Goal: Task Accomplishment & Management: Manage account settings

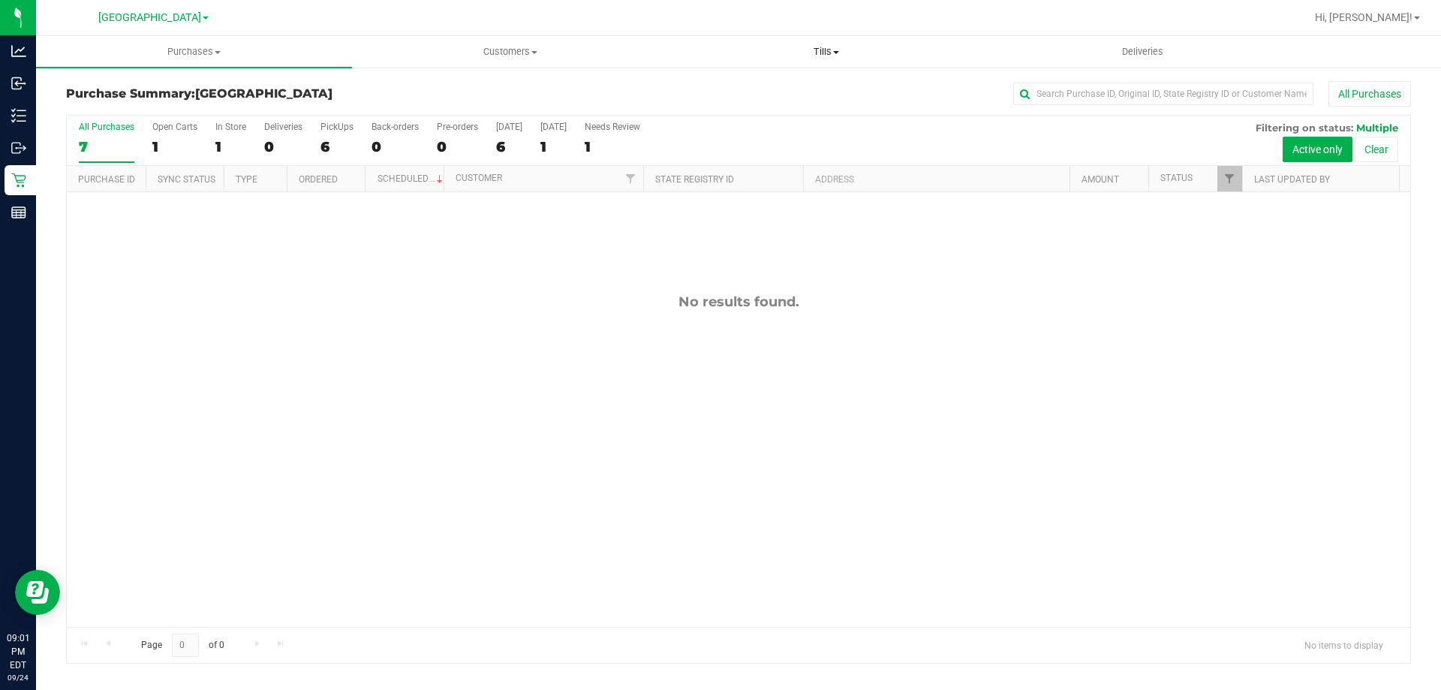
click at [819, 44] on uib-tab-heading "Tills Manage tills Reconcile e-payments" at bounding box center [826, 52] width 314 height 30
click at [814, 86] on li "Manage tills" at bounding box center [826, 91] width 316 height 18
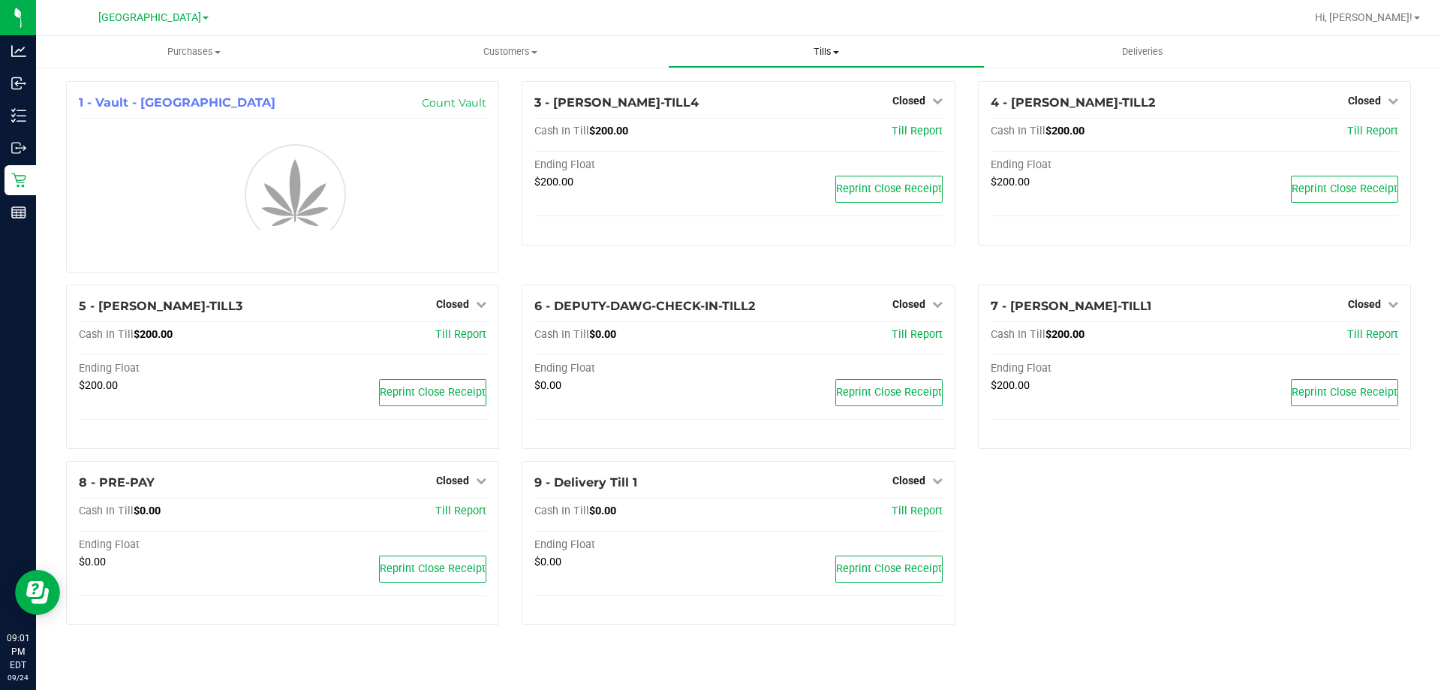
click at [823, 51] on span "Tills" at bounding box center [826, 52] width 314 height 14
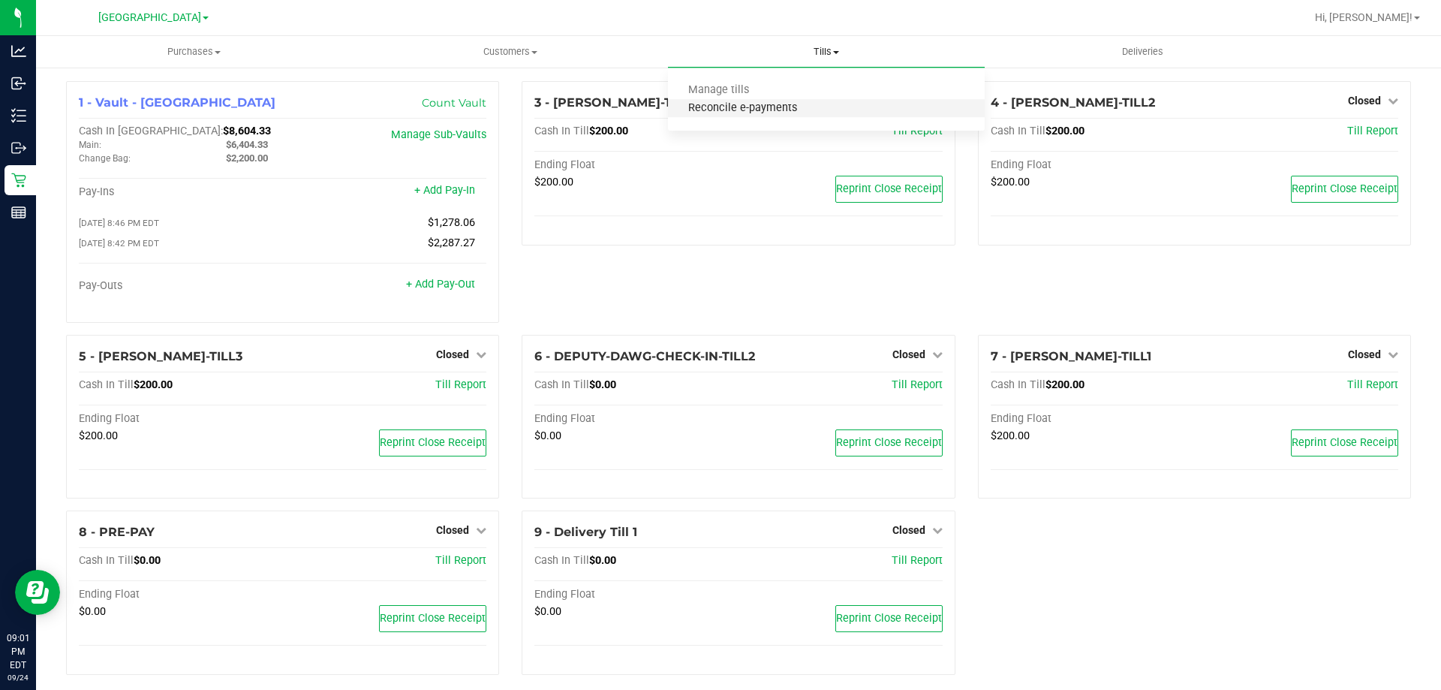
click at [814, 110] on span "Reconcile e-payments" at bounding box center [742, 108] width 149 height 13
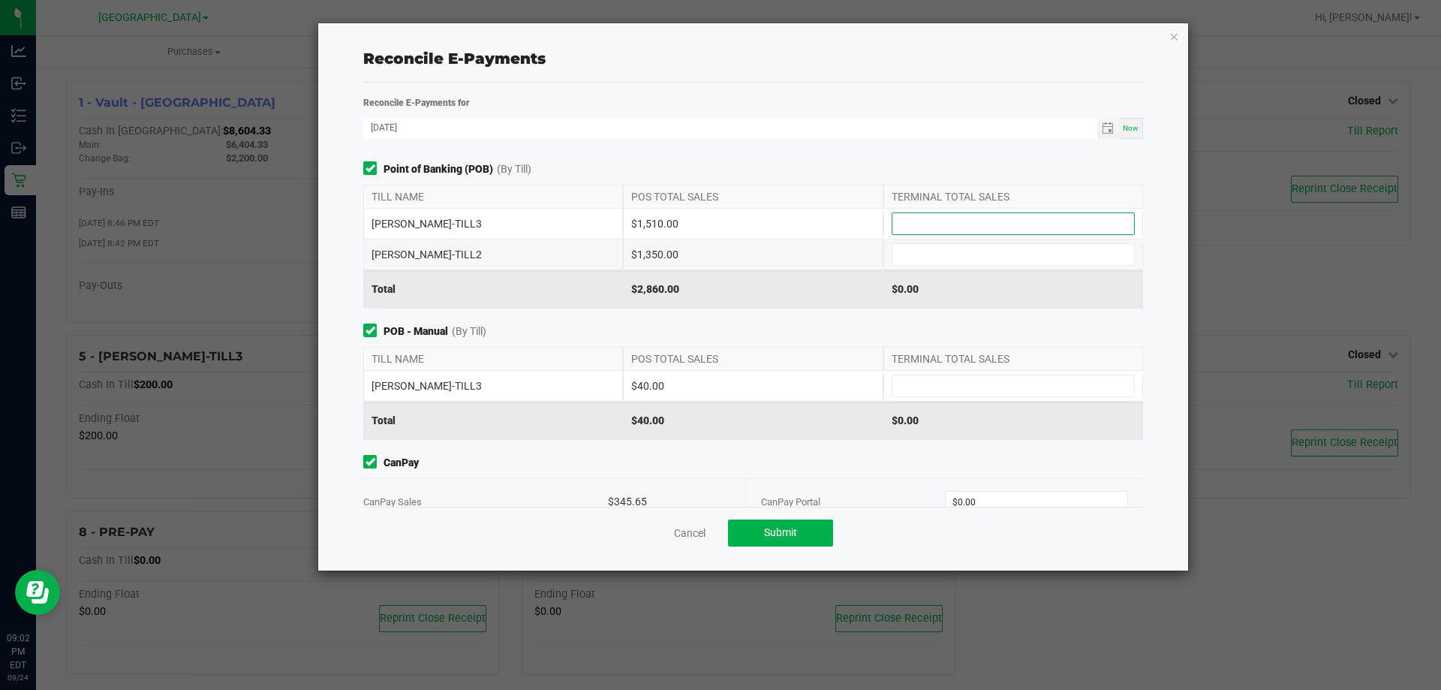
click at [931, 227] on input at bounding box center [1013, 223] width 242 height 21
click at [896, 252] on input at bounding box center [1013, 254] width 242 height 21
type input "$1,510.00"
click at [948, 381] on input at bounding box center [1013, 385] width 242 height 21
type input "$1,350.00"
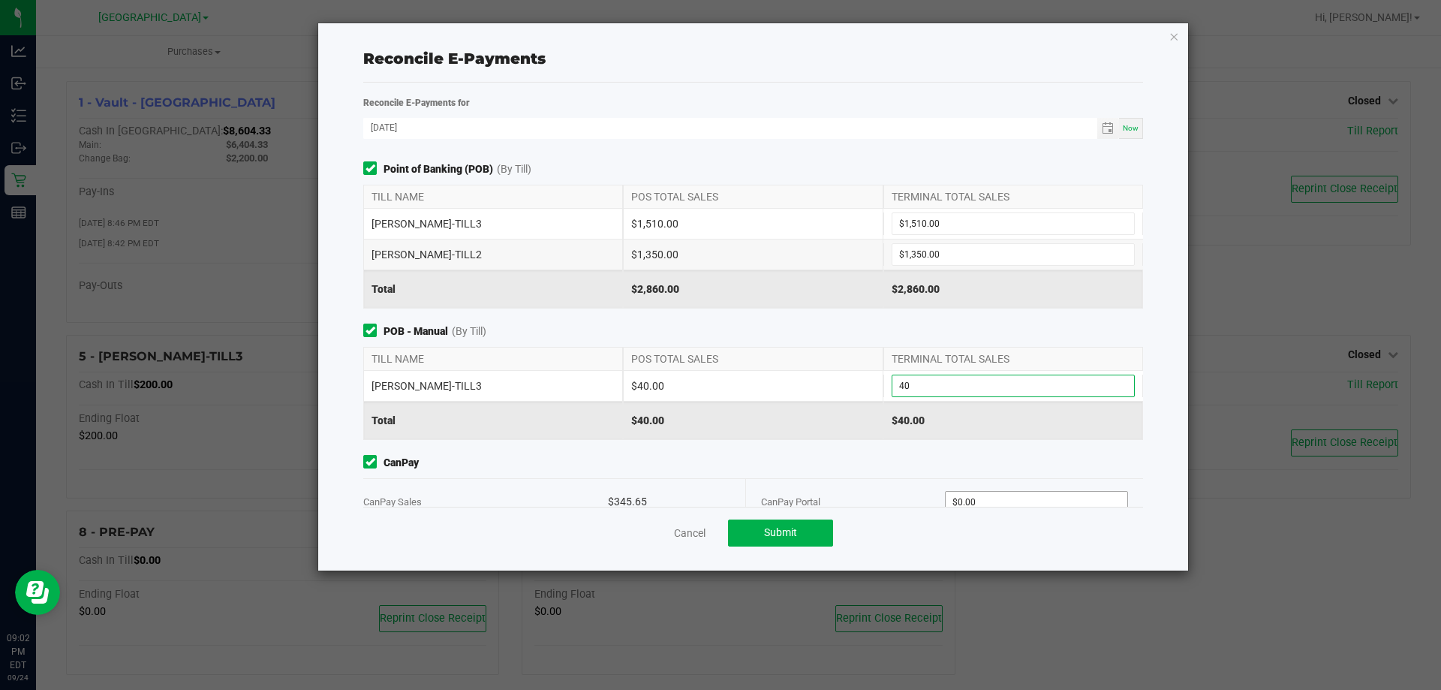
click at [1003, 506] on input "$0.00" at bounding box center [1037, 502] width 182 height 21
type input "$40.00"
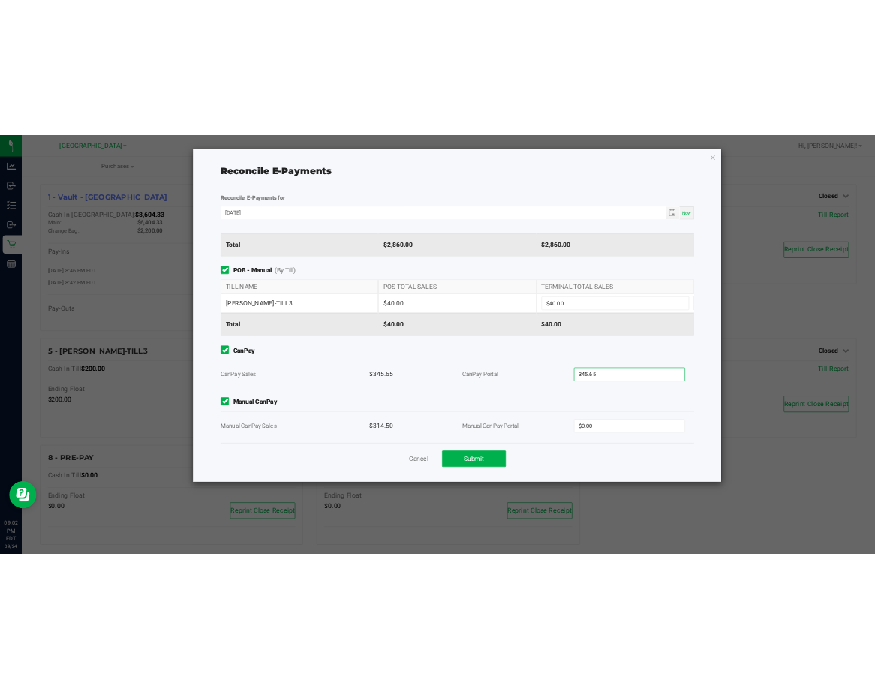
scroll to position [116, 0]
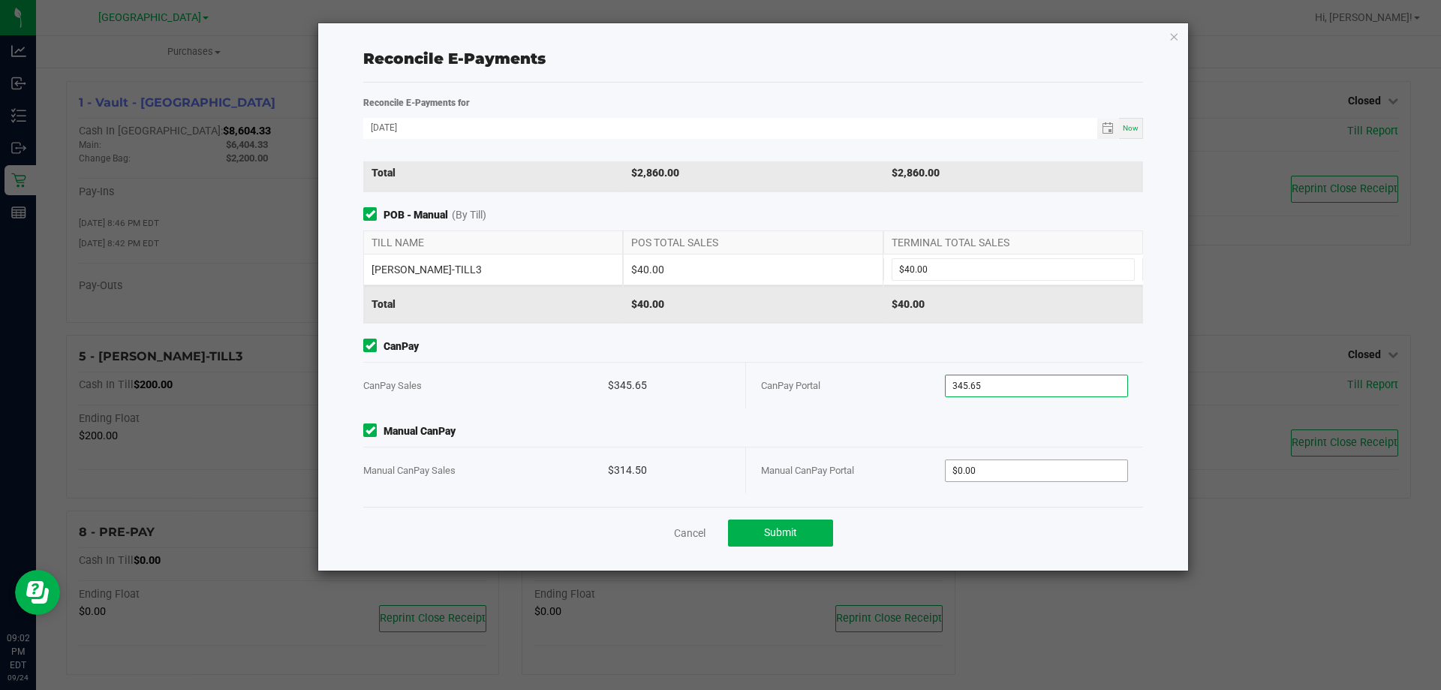
type input "$345.65"
click at [997, 470] on input "0" at bounding box center [1037, 470] width 182 height 21
type input "$314.50"
click at [950, 405] on div "CanPay Portal $345.65" at bounding box center [944, 386] width 367 height 46
click at [782, 543] on button "Submit" at bounding box center [780, 532] width 105 height 27
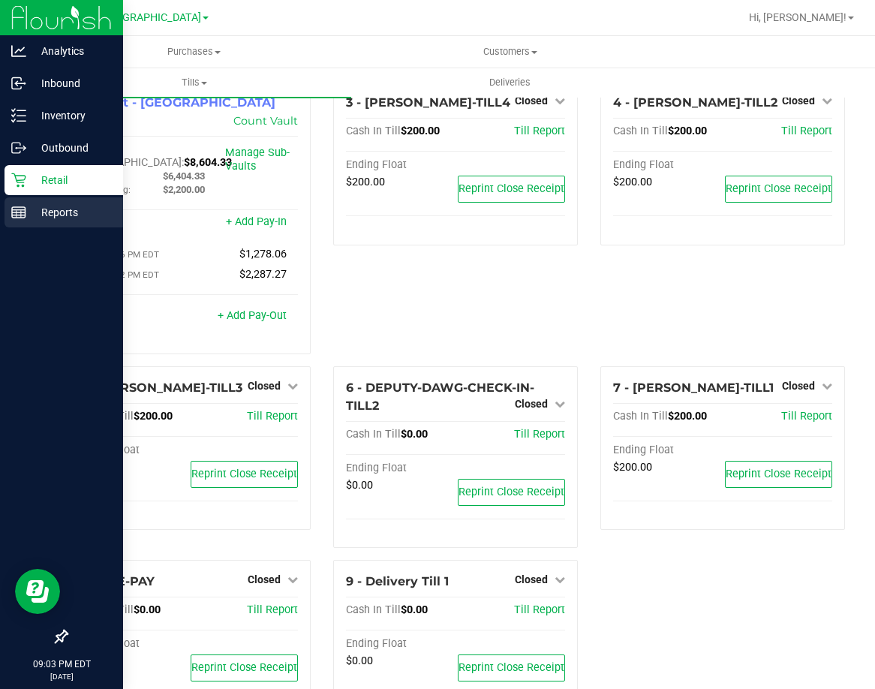
click at [20, 220] on div "Reports" at bounding box center [64, 212] width 119 height 30
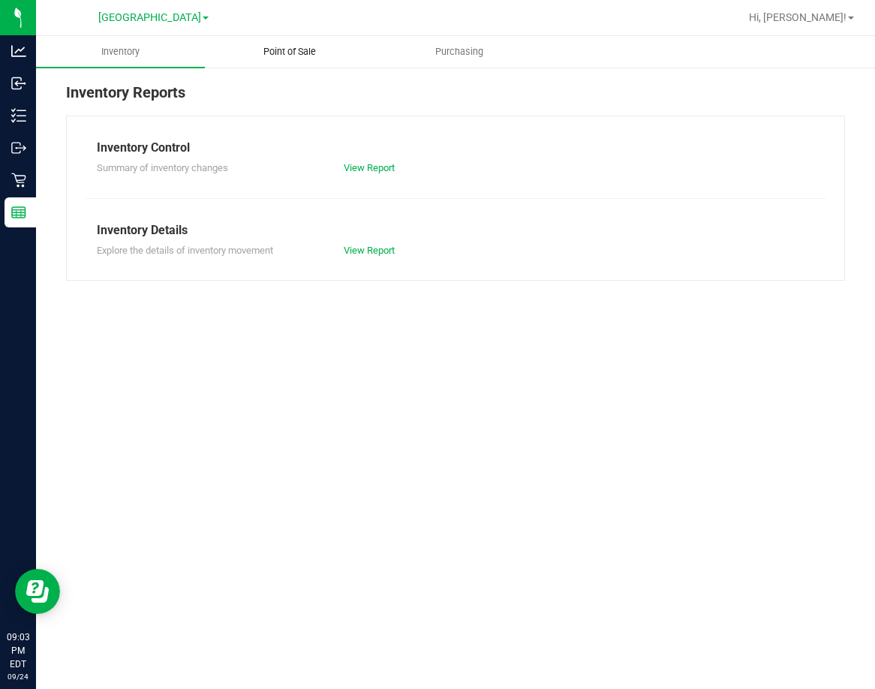
click at [308, 52] on span "Point of Sale" at bounding box center [289, 52] width 93 height 14
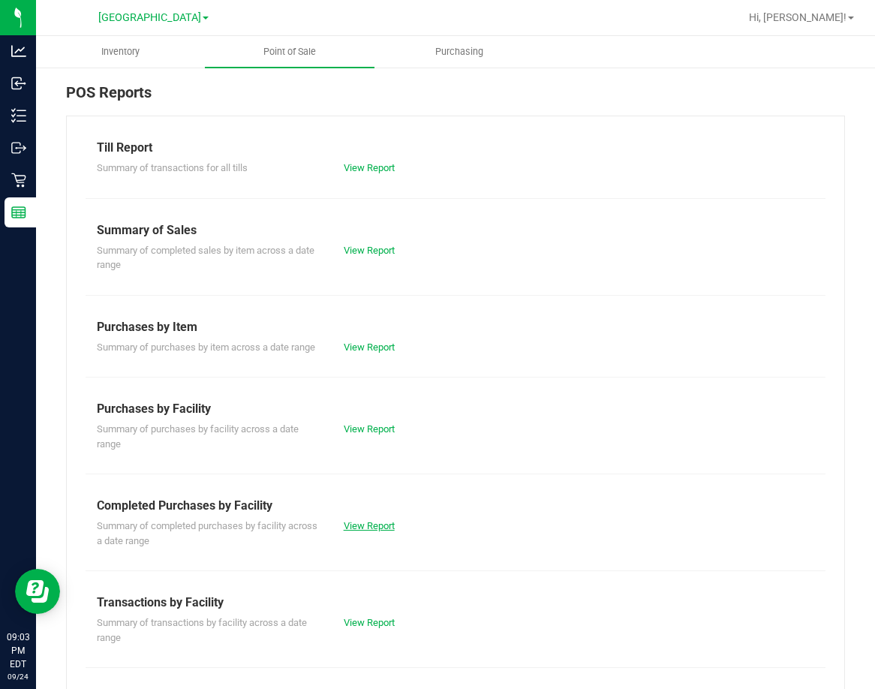
click at [371, 531] on link "View Report" at bounding box center [369, 525] width 51 height 11
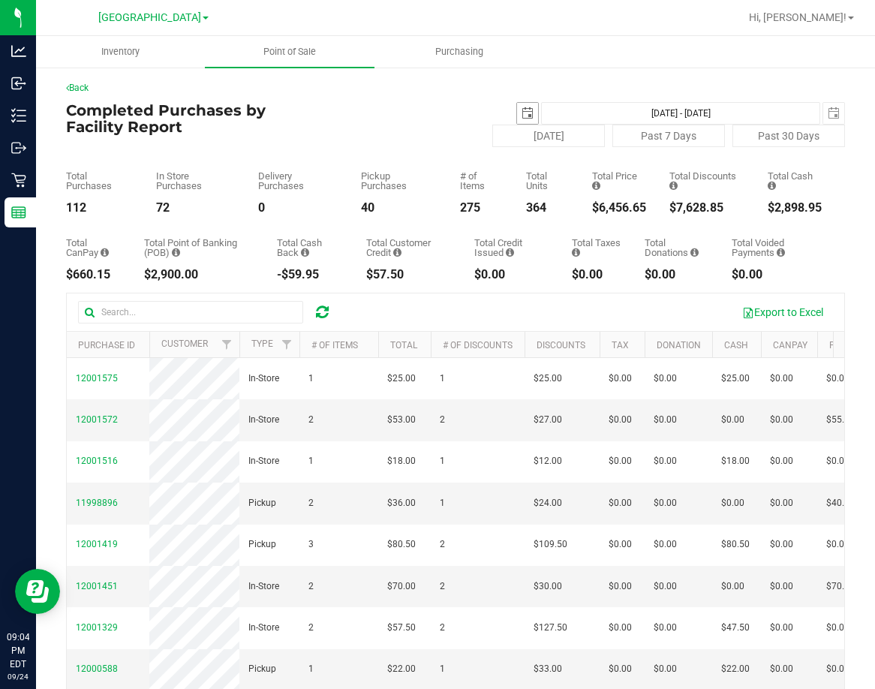
click at [522, 107] on span "select" at bounding box center [528, 113] width 12 height 12
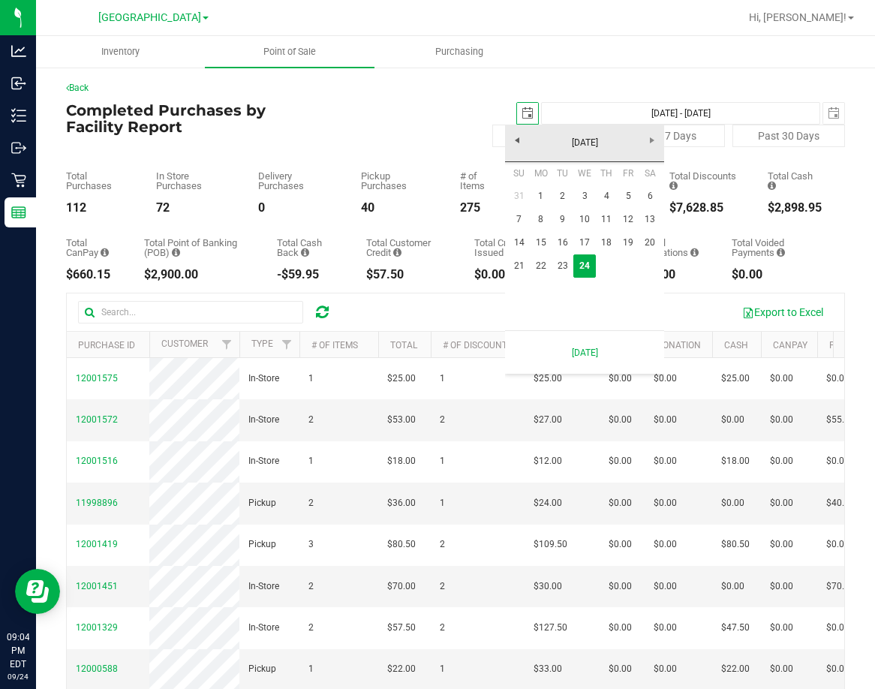
scroll to position [0, 38]
click at [536, 272] on link "22" at bounding box center [541, 265] width 22 height 23
type input "[DATE]"
type input "[DATE] - [DATE]"
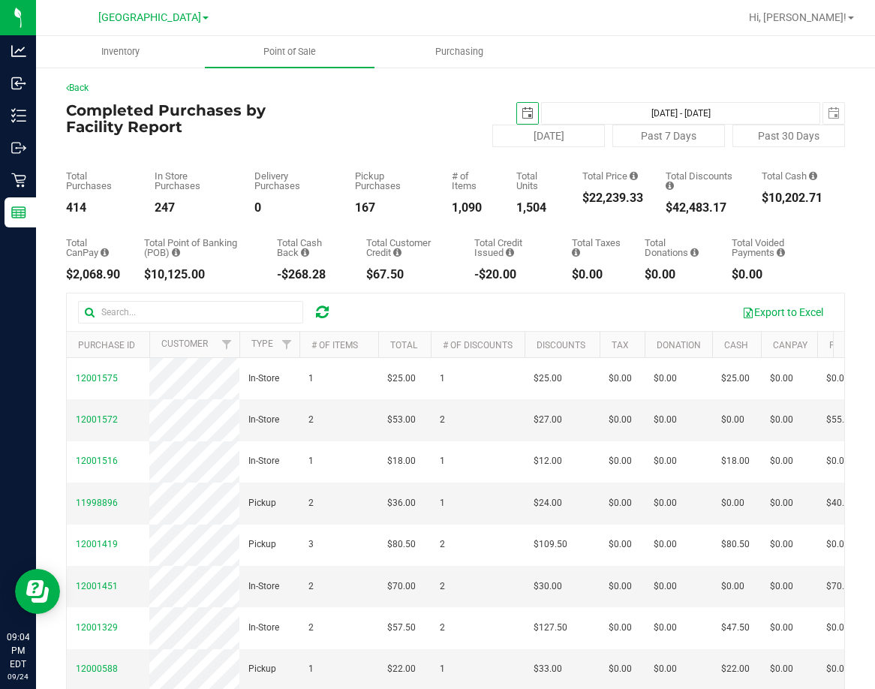
click at [522, 117] on span "select" at bounding box center [528, 113] width 12 height 12
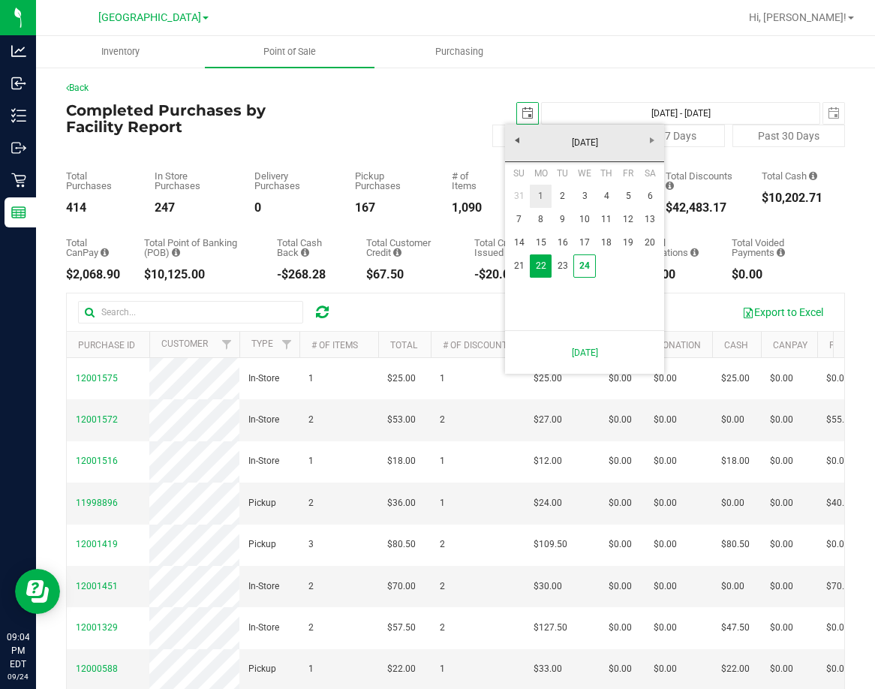
click at [537, 195] on link "1" at bounding box center [541, 196] width 22 height 23
type input "[DATE]"
type input "[DATE] - [DATE]"
